Goal: Information Seeking & Learning: Learn about a topic

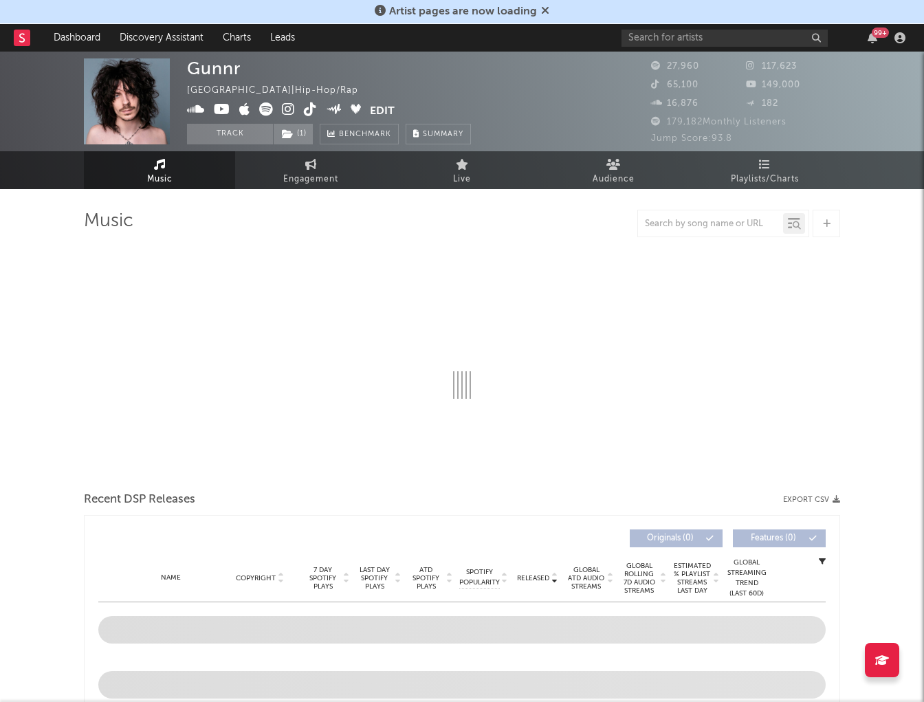
select select "6m"
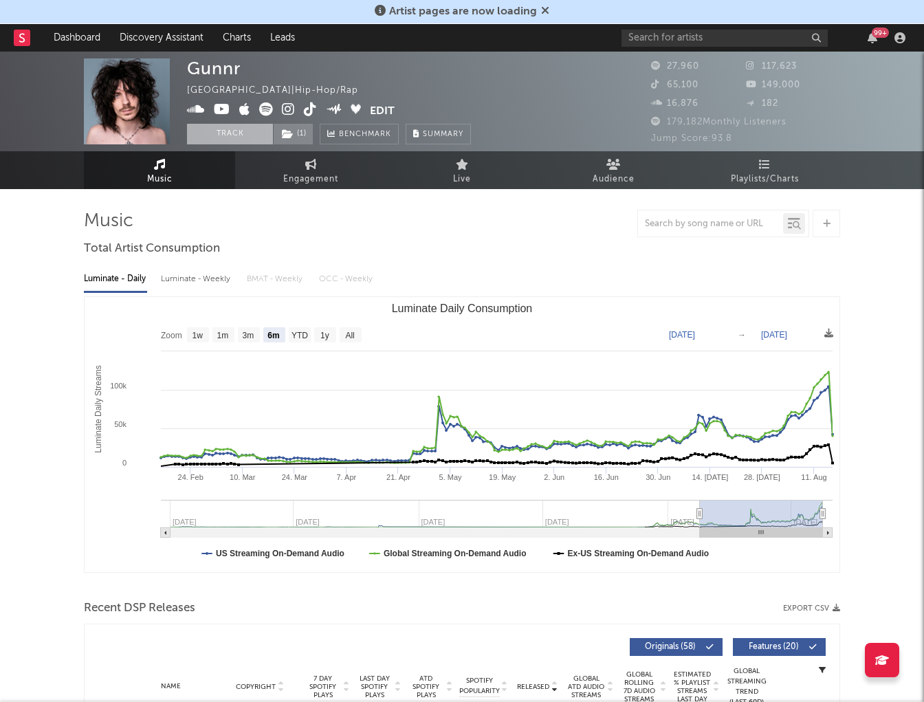
click at [219, 131] on button "Track" at bounding box center [230, 134] width 86 height 21
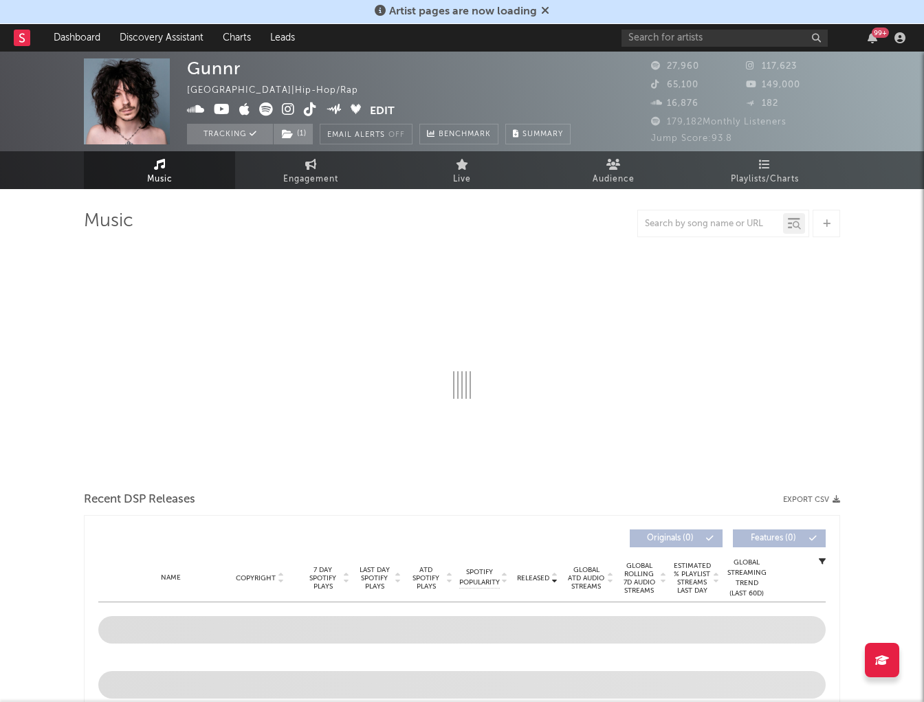
select select "6m"
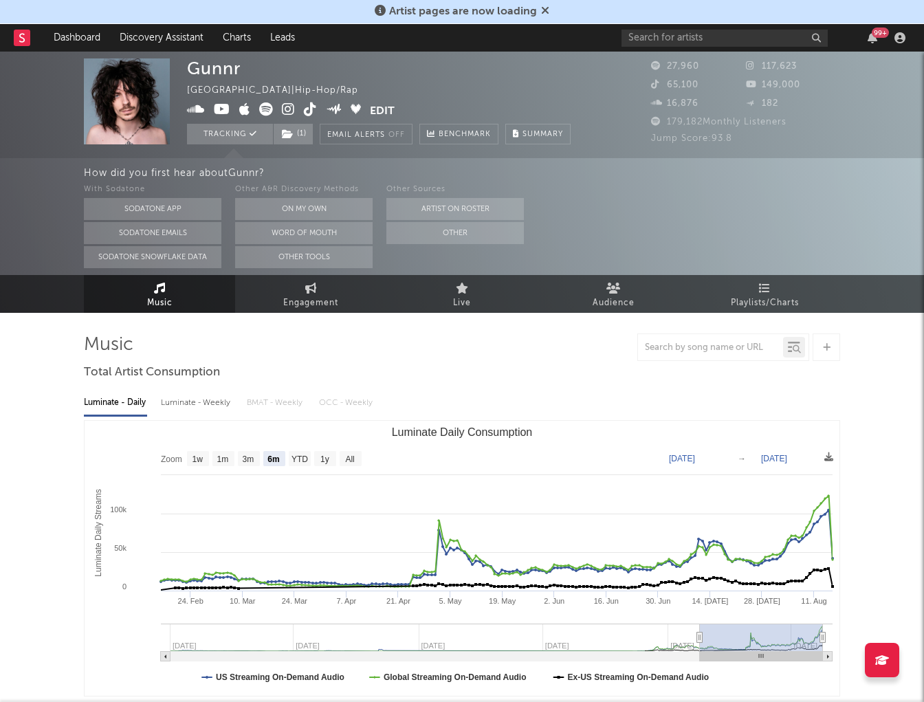
click at [437, 352] on div at bounding box center [462, 348] width 757 height 28
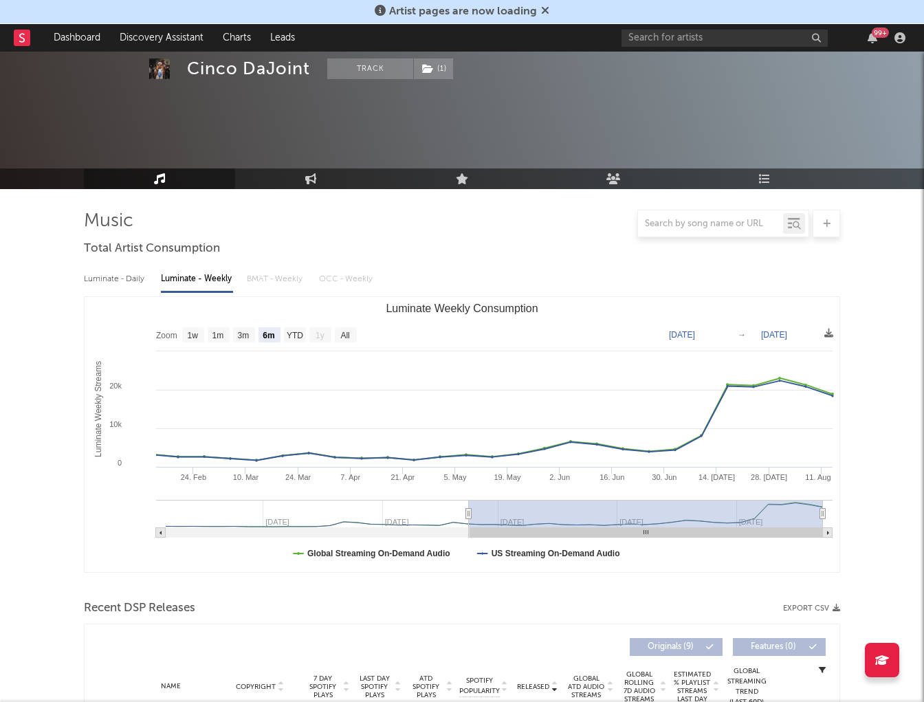
select select "6m"
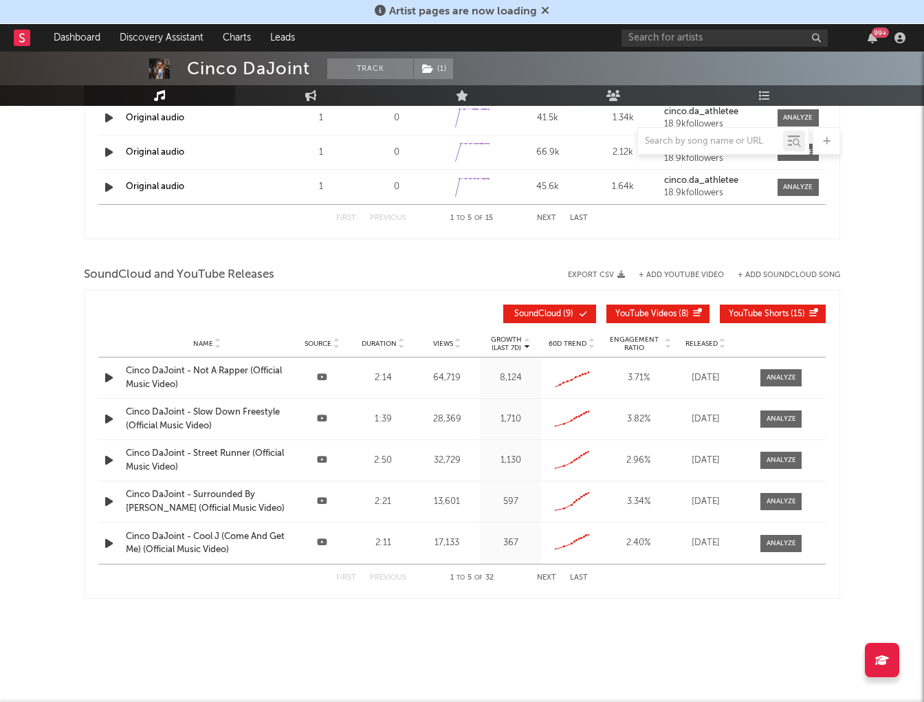
scroll to position [1096, 0]
click at [682, 45] on input "text" at bounding box center [725, 38] width 206 height 17
drag, startPoint x: 618, startPoint y: 37, endPoint x: 584, endPoint y: 36, distance: 33.7
click at [587, 37] on nav "Dashboard Discovery Assistant Charts Leads Kelly mike 99 +" at bounding box center [462, 38] width 924 height 28
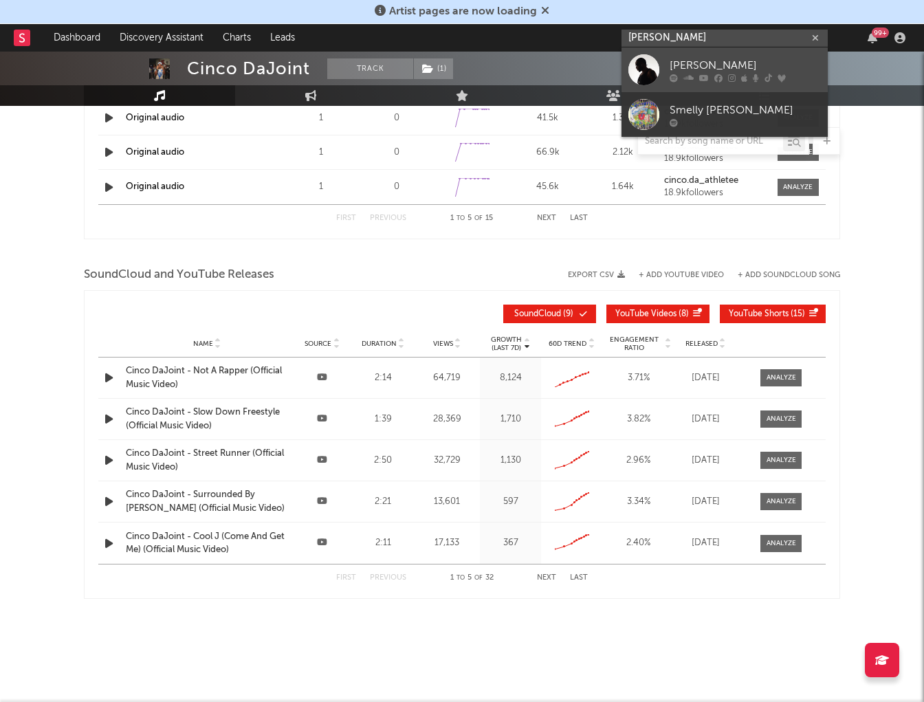
type input "melly mike"
click at [781, 67] on div "Melly Mike" at bounding box center [745, 65] width 151 height 17
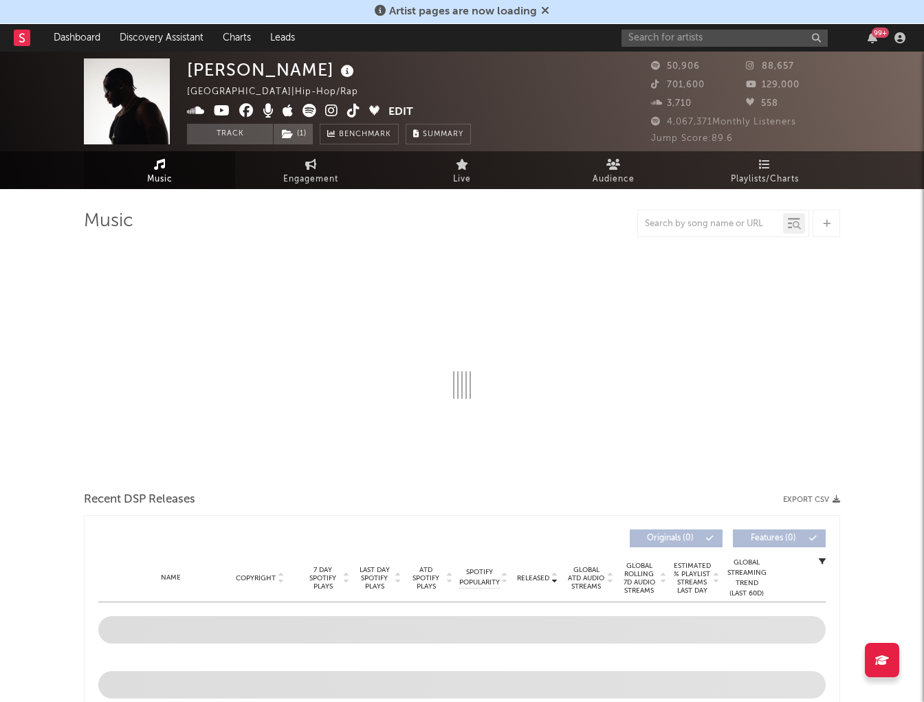
select select "6m"
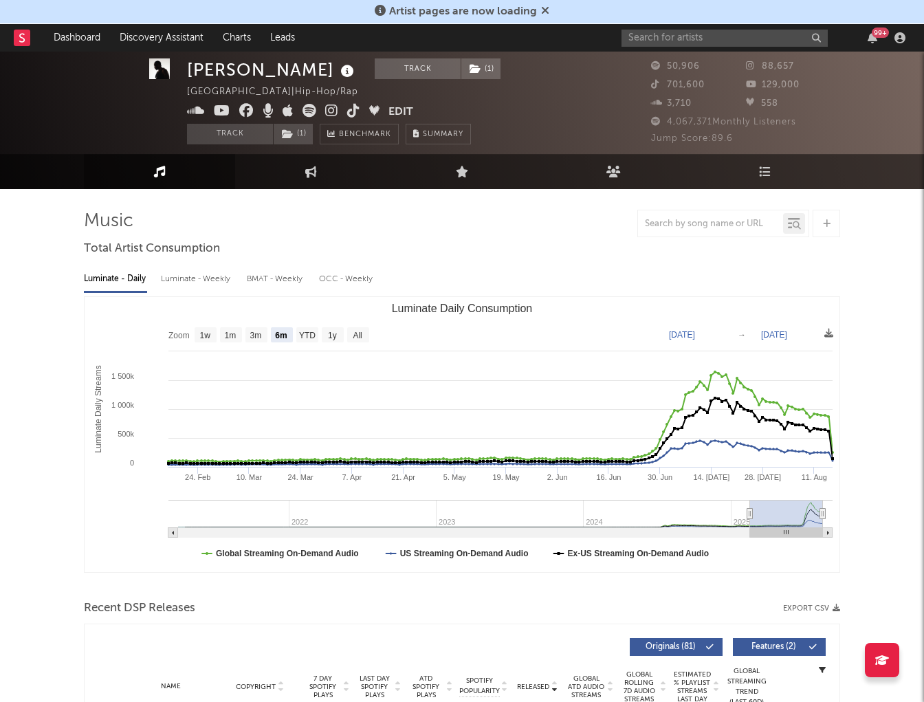
scroll to position [47, 0]
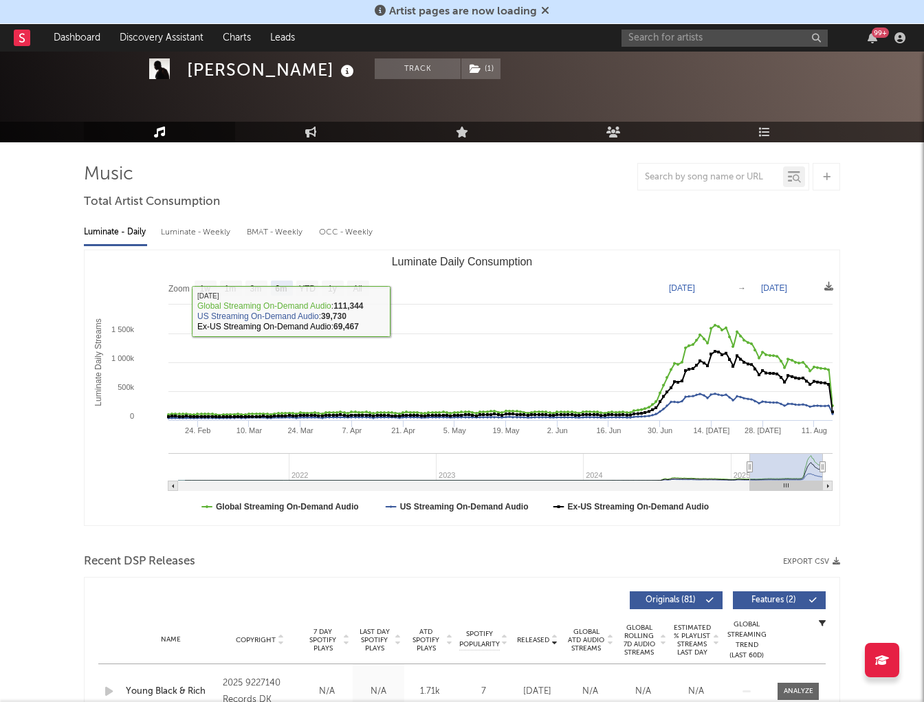
click at [187, 233] on div "Luminate - Weekly" at bounding box center [197, 232] width 72 height 23
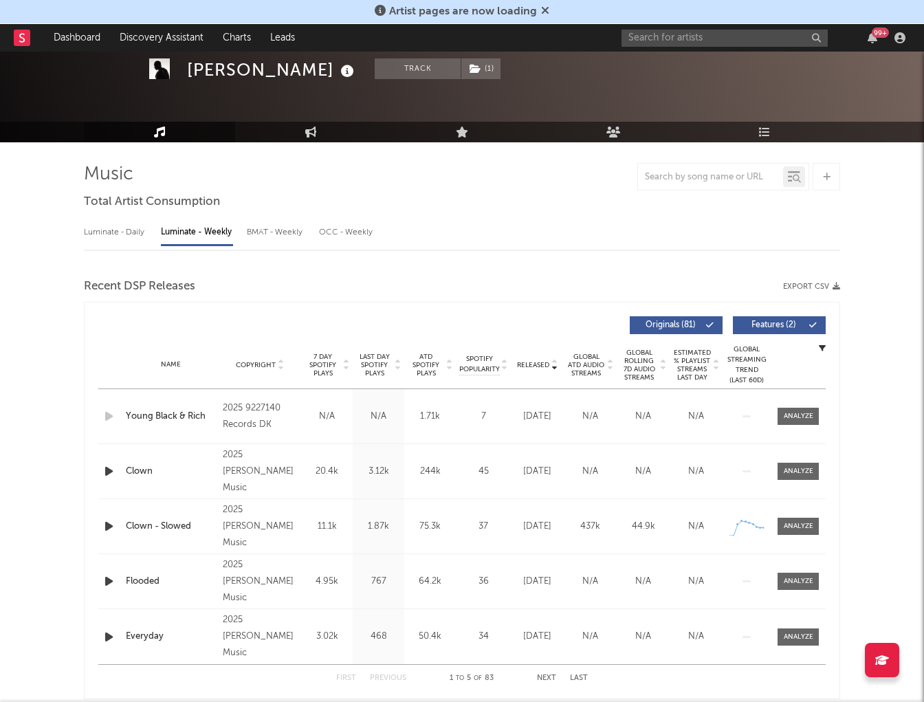
select select "6m"
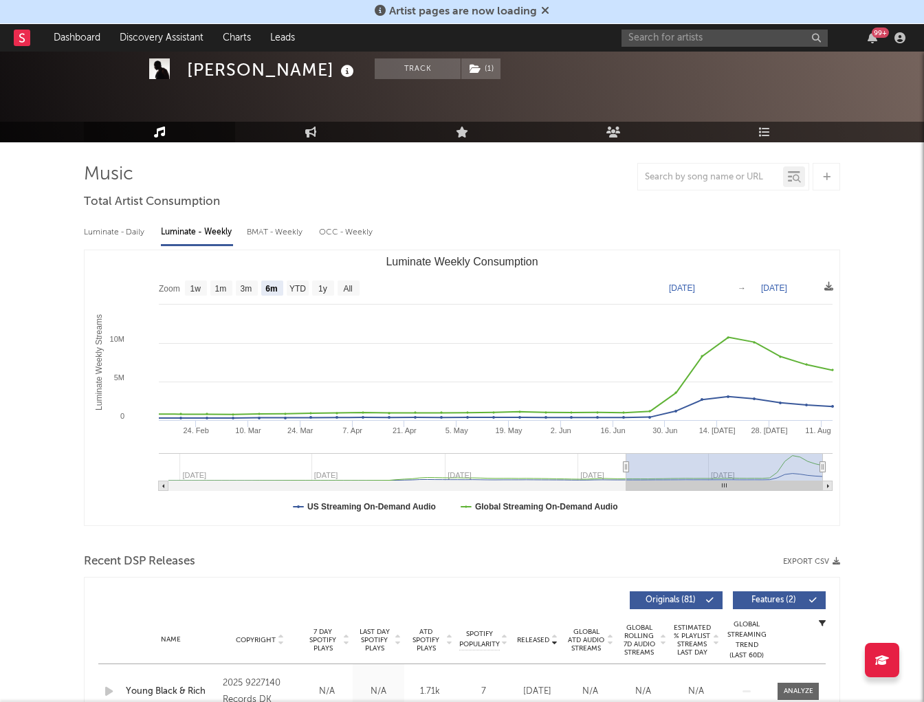
click at [129, 235] on div "Luminate - Daily" at bounding box center [115, 232] width 63 height 23
select select "6m"
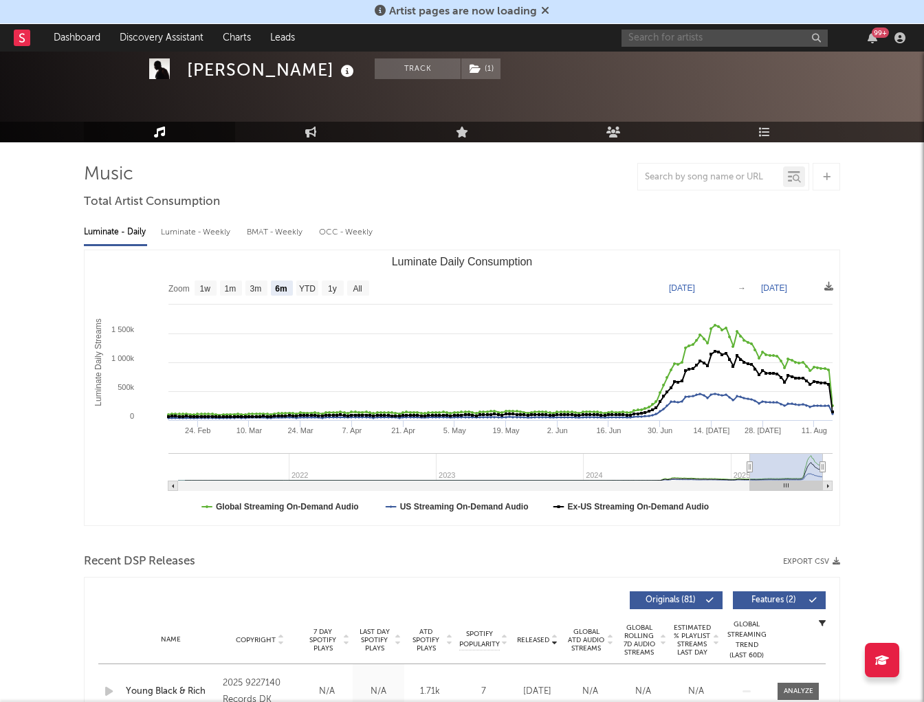
click at [730, 32] on input "text" at bounding box center [725, 38] width 206 height 17
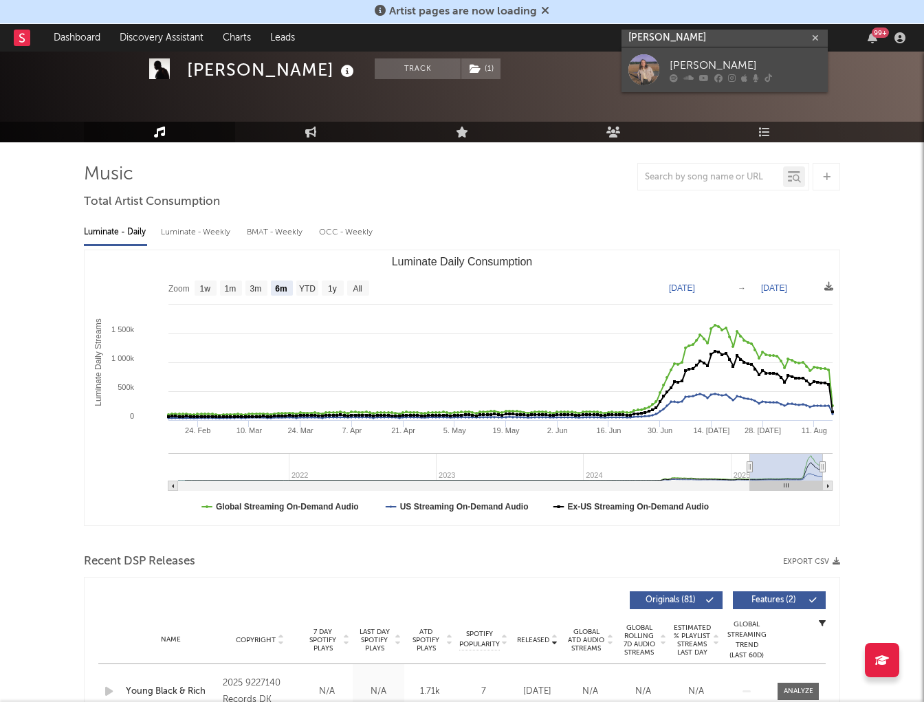
type input "Marielle Kraft"
drag, startPoint x: 678, startPoint y: 61, endPoint x: 650, endPoint y: 70, distance: 29.1
click at [650, 70] on div at bounding box center [644, 69] width 31 height 31
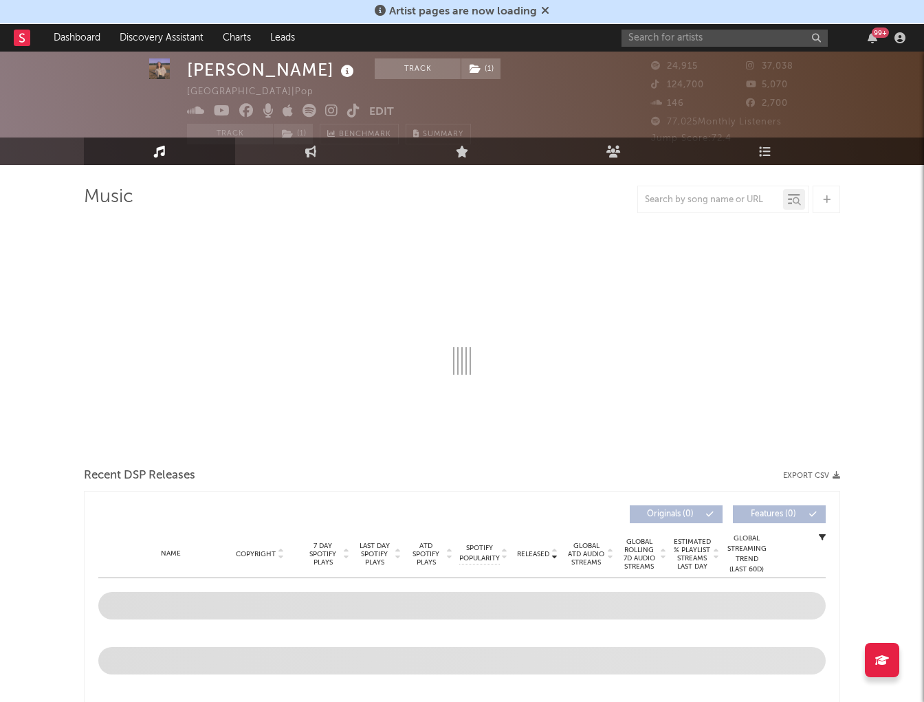
select select "6m"
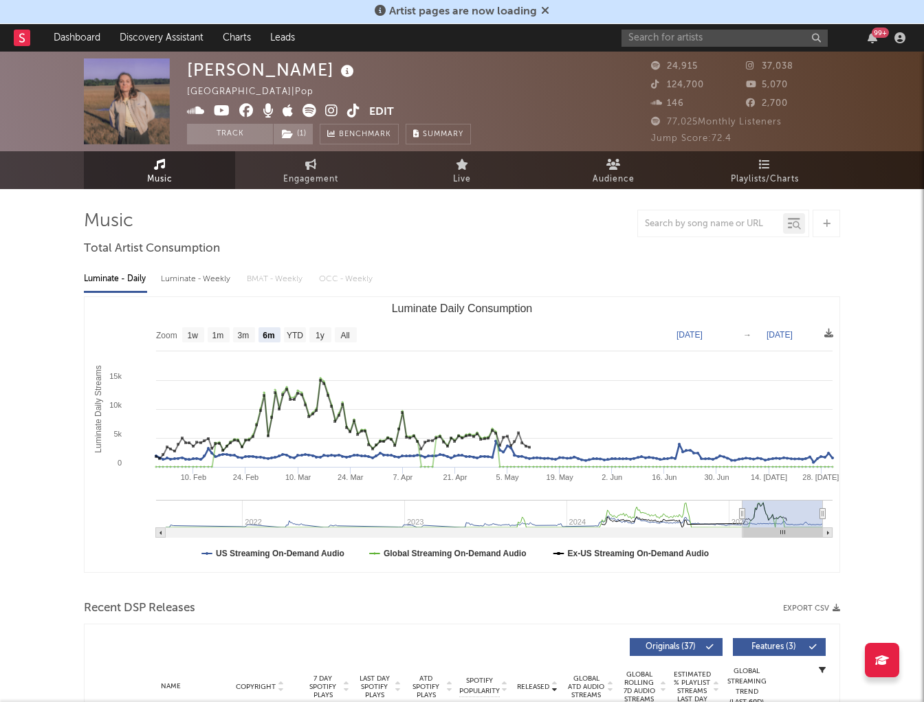
click at [390, 607] on div "Recent DSP Releases Export CSV" at bounding box center [462, 608] width 757 height 23
